Goal: Check status: Check status

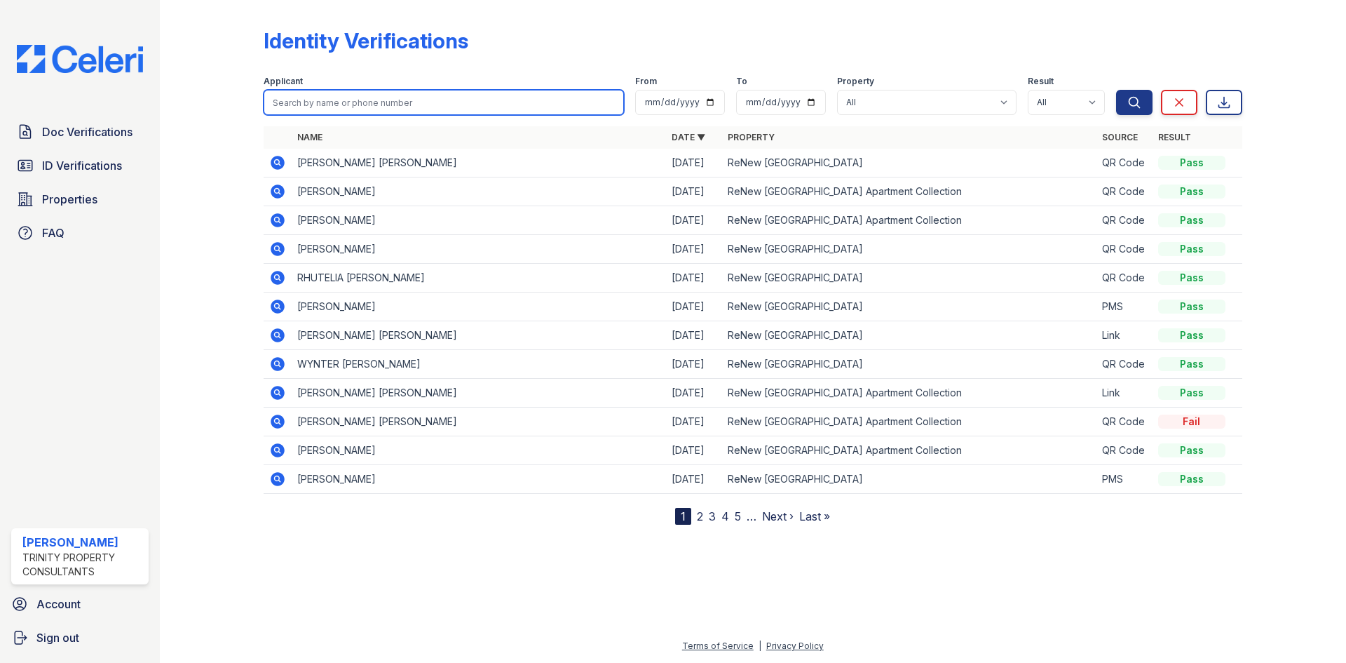
click at [320, 109] on input "search" at bounding box center [444, 102] width 360 height 25
type input "arien"
click at [1116, 90] on button "Search" at bounding box center [1134, 102] width 36 height 25
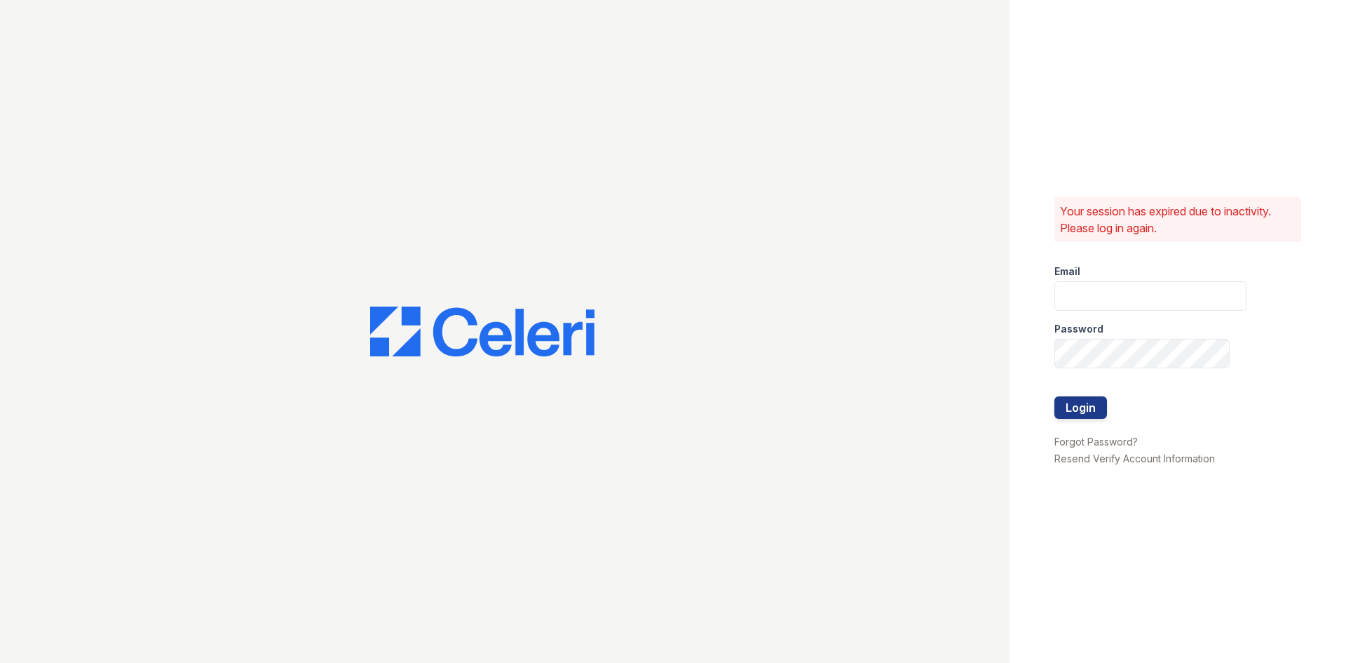
type input "tgibson@trinity-pm.com"
click at [1103, 393] on div at bounding box center [1151, 382] width 192 height 28
click at [1096, 403] on button "Login" at bounding box center [1081, 407] width 53 height 22
